Goal: Find specific page/section: Find specific page/section

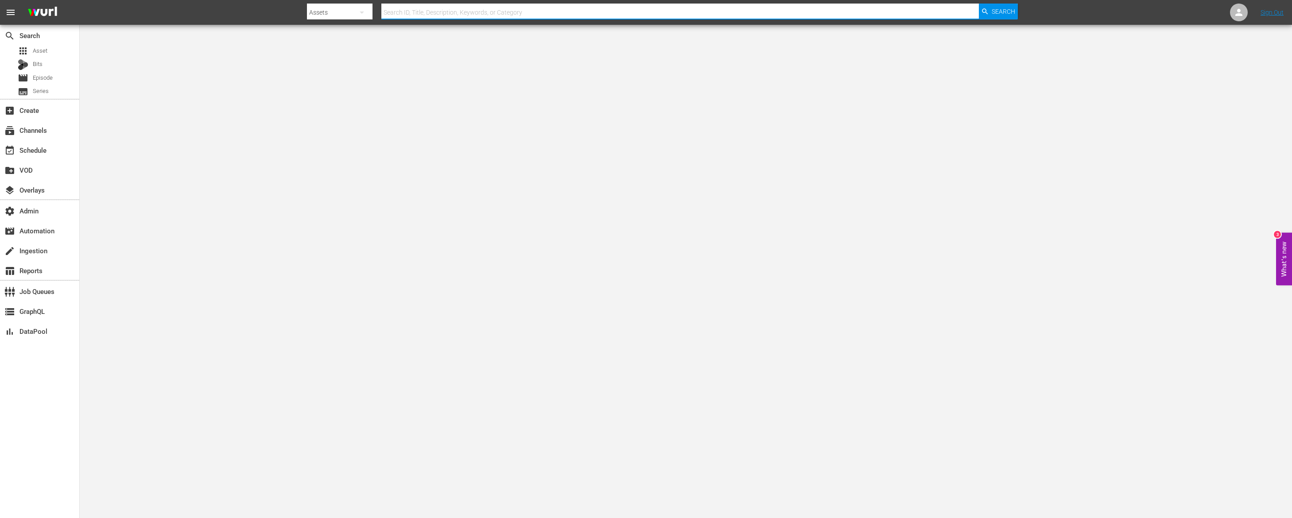
drag, startPoint x: 550, startPoint y: 12, endPoint x: 452, endPoint y: 12, distance: 98.3
click at [545, 13] on input "text" at bounding box center [679, 12] width 597 height 21
click at [375, 10] on div "Search By Assets Search ID, Title, Description, Keywords, or Category Search" at bounding box center [662, 12] width 710 height 21
click at [360, 12] on icon "button" at bounding box center [362, 13] width 4 height 2
click at [342, 35] on div "Channels" at bounding box center [335, 37] width 35 height 14
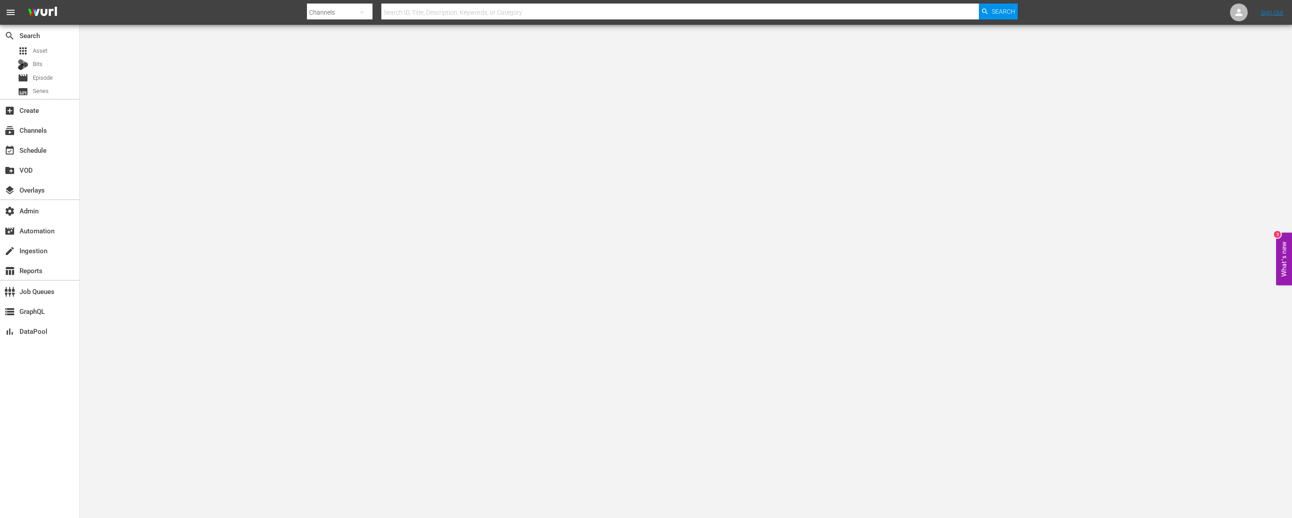
click at [413, 12] on div "Channels Series Episodes Bits Assets" at bounding box center [646, 259] width 1292 height 518
click at [413, 12] on input "text" at bounding box center [679, 12] width 597 height 21
type input "external"
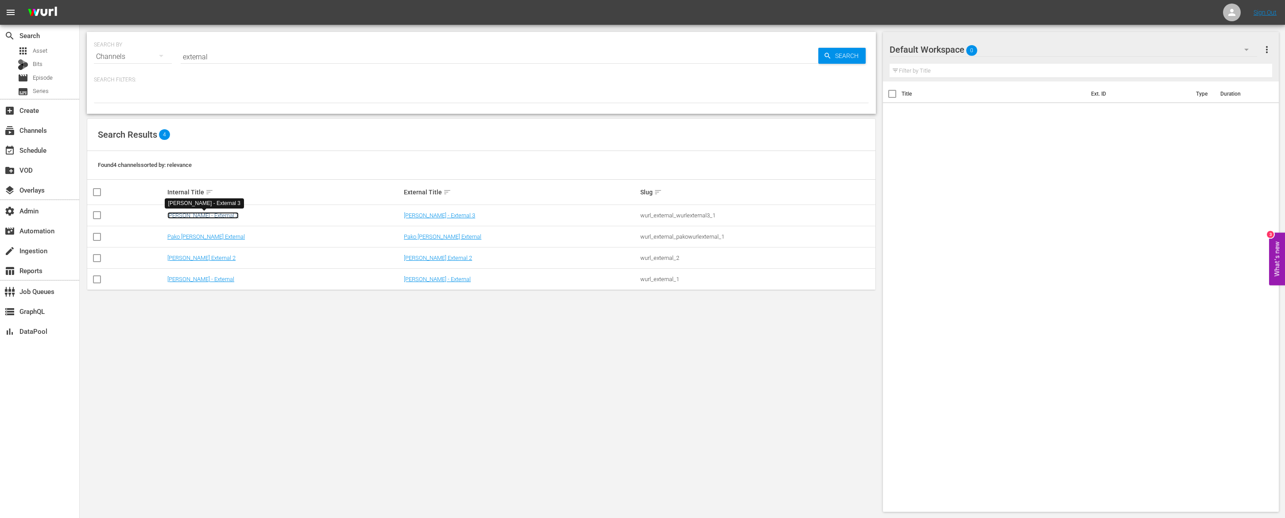
click at [197, 217] on link "Wurl - External 3" at bounding box center [202, 215] width 71 height 7
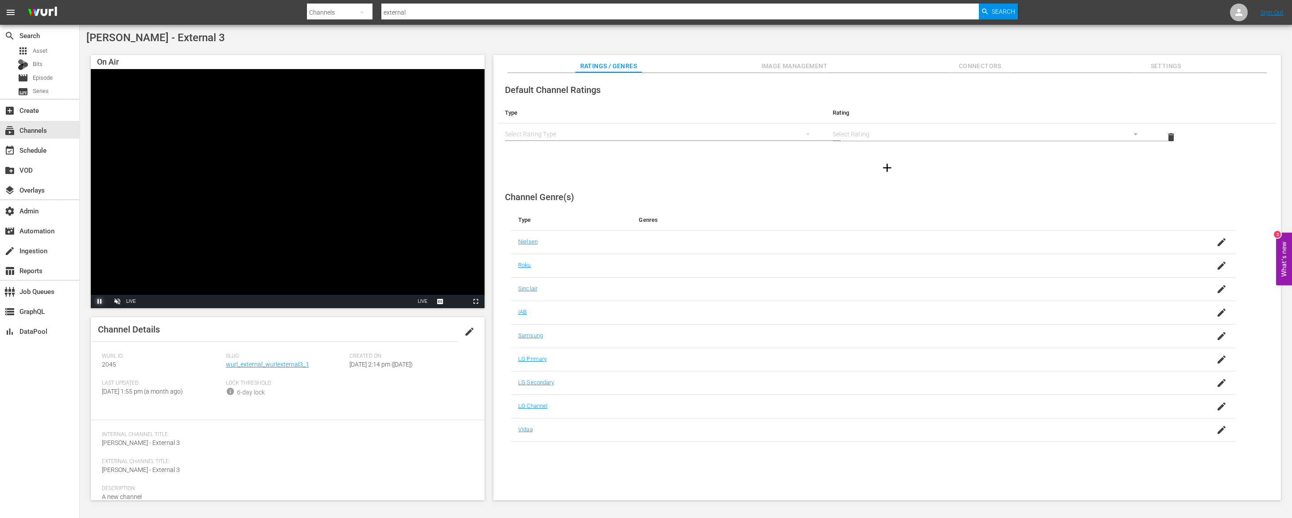
click at [100, 302] on span "Video Player" at bounding box center [100, 302] width 0 height 0
